Goal: Task Accomplishment & Management: Manage account settings

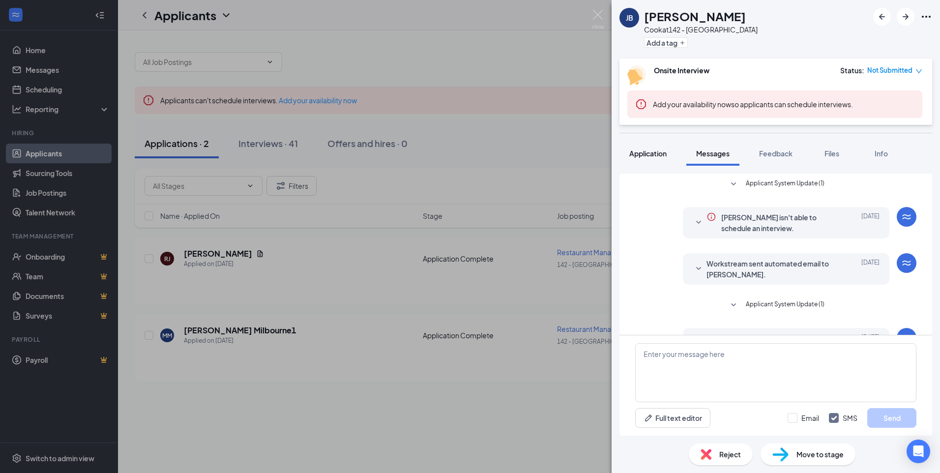
click at [656, 153] on span "Application" at bounding box center [647, 153] width 37 height 9
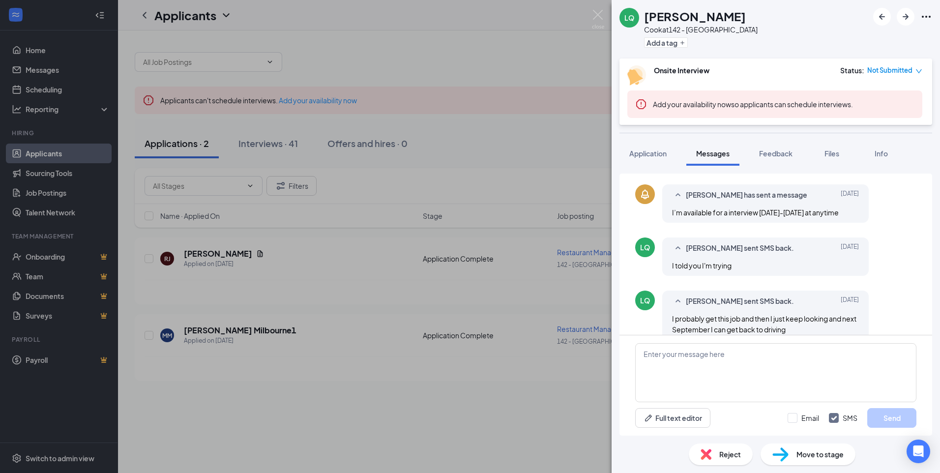
scroll to position [214, 0]
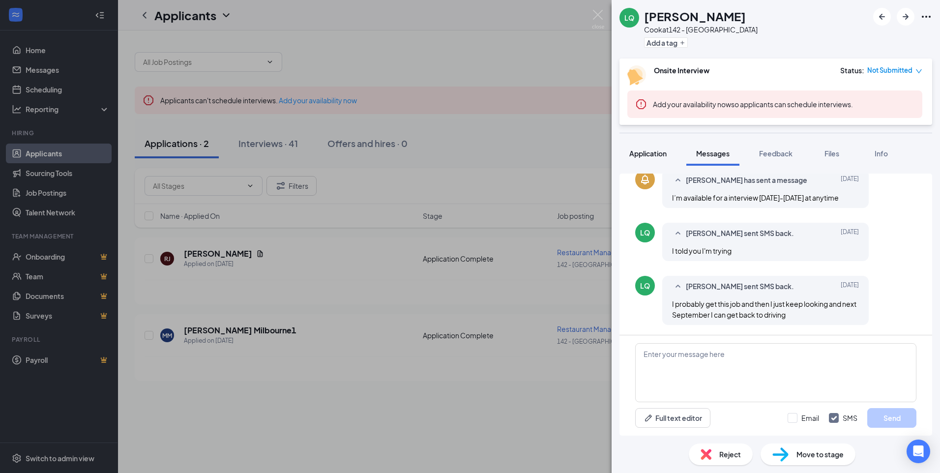
click at [644, 150] on span "Application" at bounding box center [647, 153] width 37 height 9
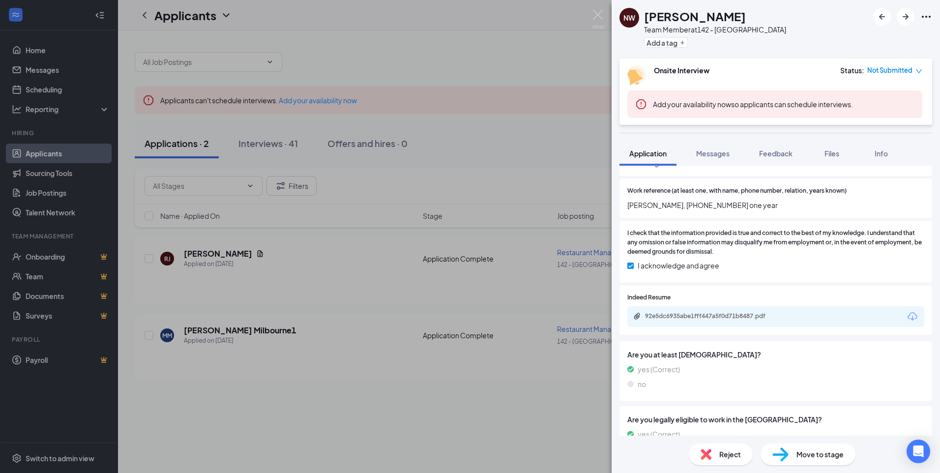
scroll to position [735, 0]
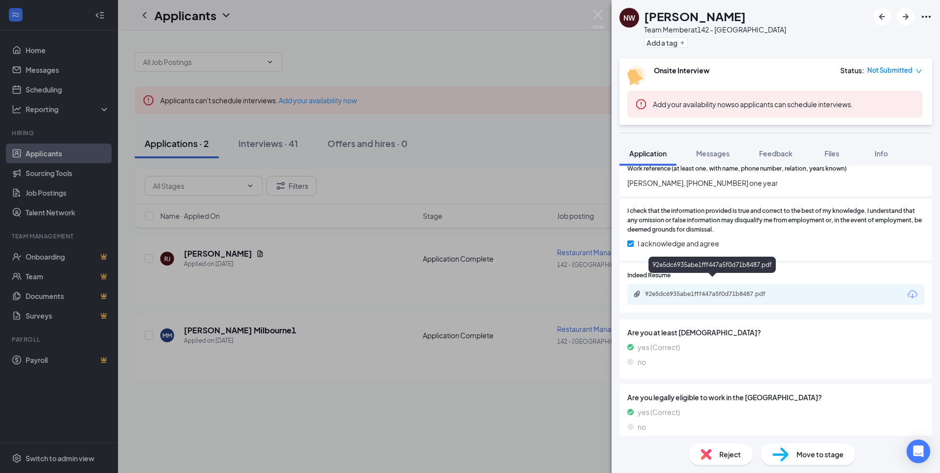
click at [724, 290] on div "92e5dc6935abe1fff447a5f0d71b8487.pdf" at bounding box center [714, 294] width 138 height 8
